Goal: Information Seeking & Learning: Learn about a topic

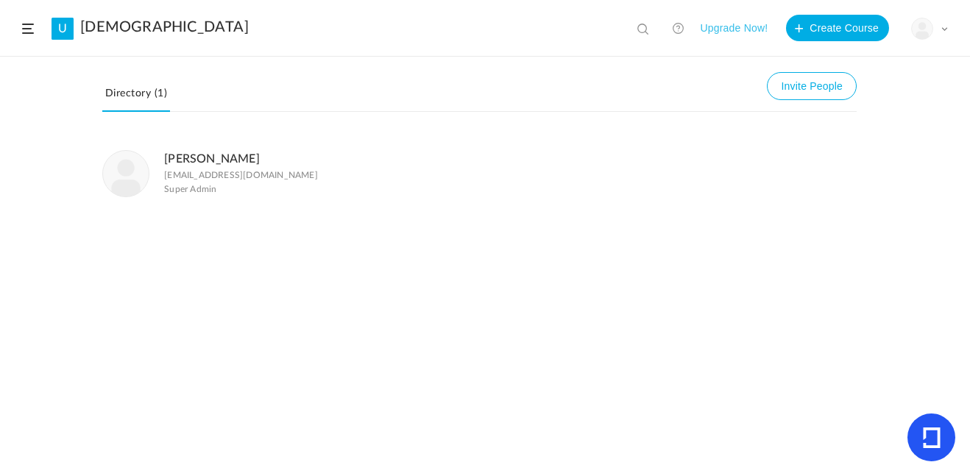
click at [121, 91] on link "Directory (1)" at bounding box center [136, 98] width 68 height 28
click at [188, 158] on link "[PERSON_NAME]" at bounding box center [212, 159] width 96 height 12
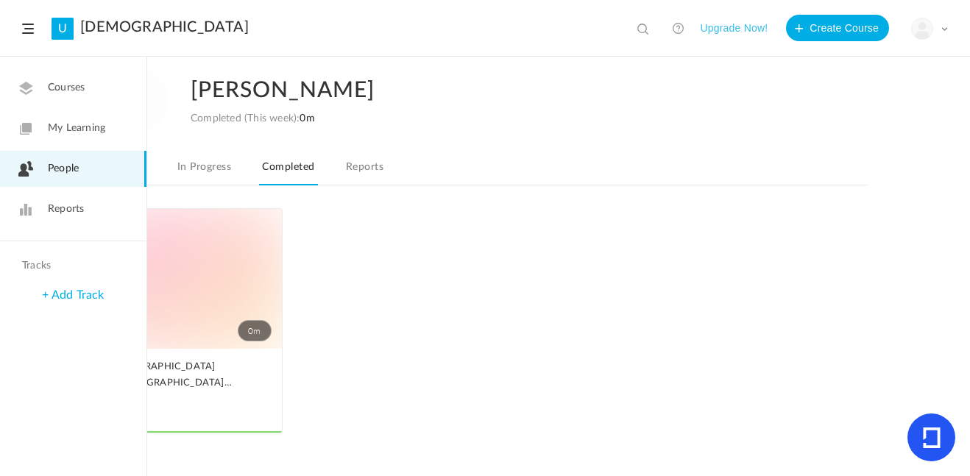
click at [97, 122] on span "My Learning" at bounding box center [76, 128] width 57 height 15
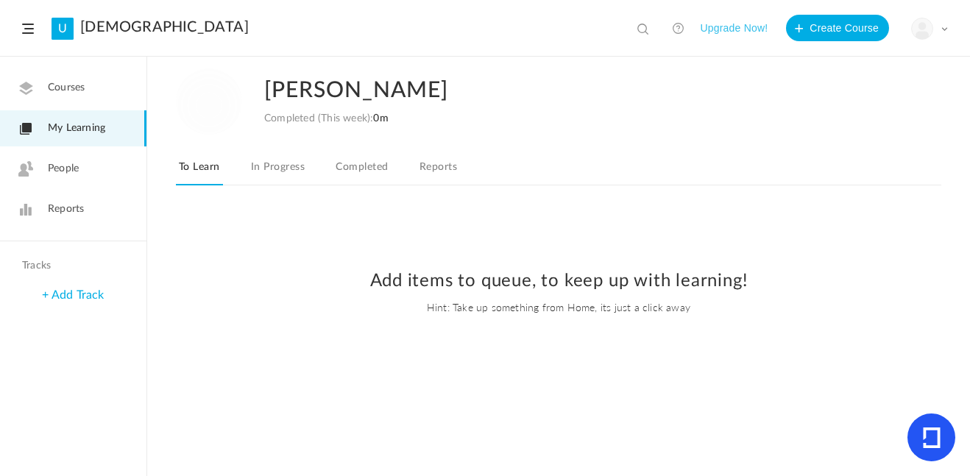
click at [436, 174] on link "Reports" at bounding box center [438, 172] width 43 height 28
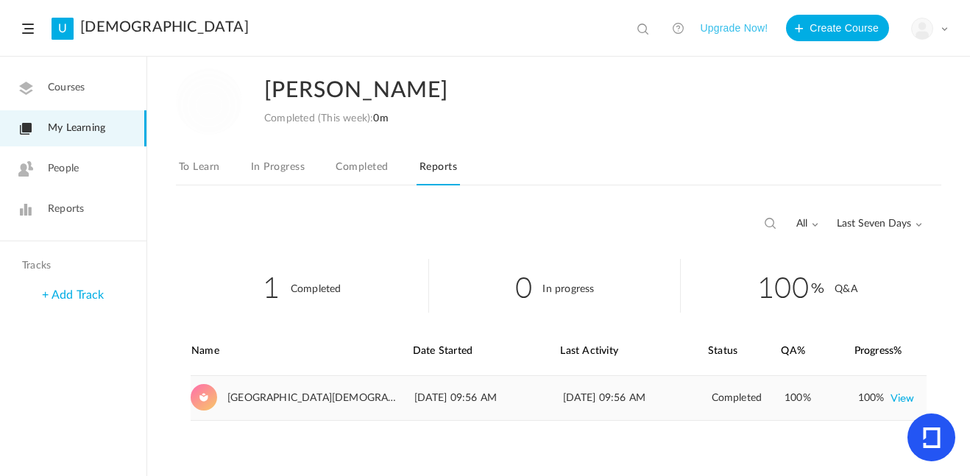
click at [448, 395] on div "[DATE] 09:56 AM" at bounding box center [488, 398] width 147 height 44
click at [217, 396] on div "[GEOGRAPHIC_DATA][DEMOGRAPHIC_DATA] [DATE] school class!" at bounding box center [301, 398] width 220 height 44
click at [362, 173] on link "Completed" at bounding box center [362, 172] width 58 height 28
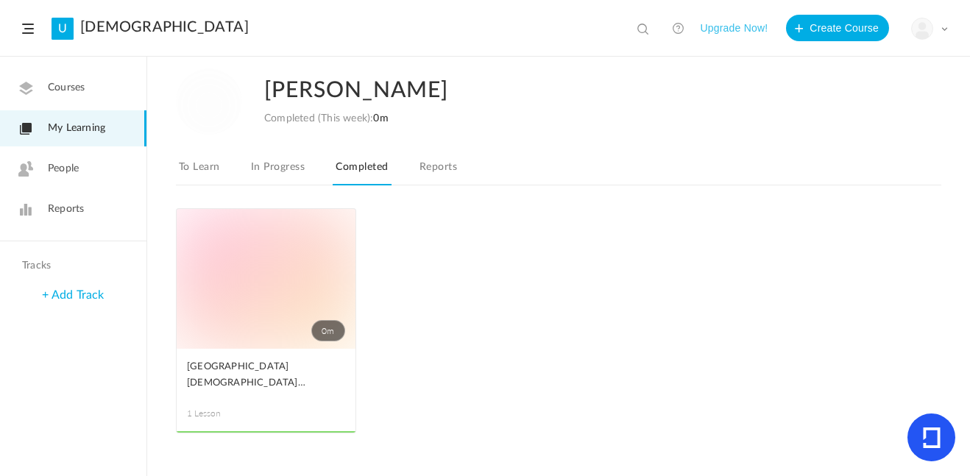
click at [303, 222] on link "0m" at bounding box center [266, 279] width 179 height 140
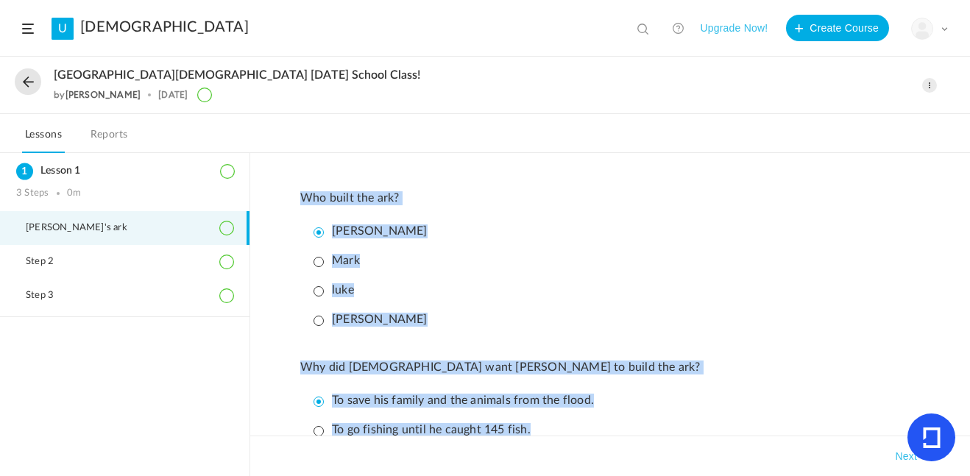
drag, startPoint x: 537, startPoint y: 349, endPoint x: 281, endPoint y: 188, distance: 302.3
click at [281, 188] on div "Who built the ark? [PERSON_NAME][DEMOGRAPHIC_DATA][PERSON_NAME] Why did [DEMOGR…" at bounding box center [610, 314] width 720 height 323
copy div "Who built the ark? [PERSON_NAME] [PERSON_NAME] Why did [DEMOGRAPHIC_DATA] want …"
